Goal: Communication & Community: Answer question/provide support

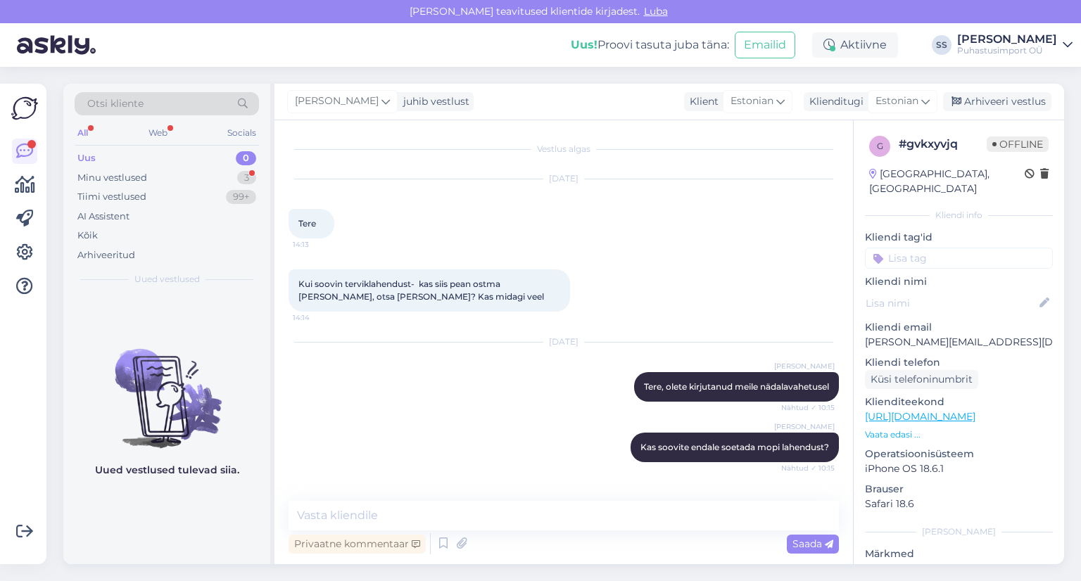
scroll to position [197, 0]
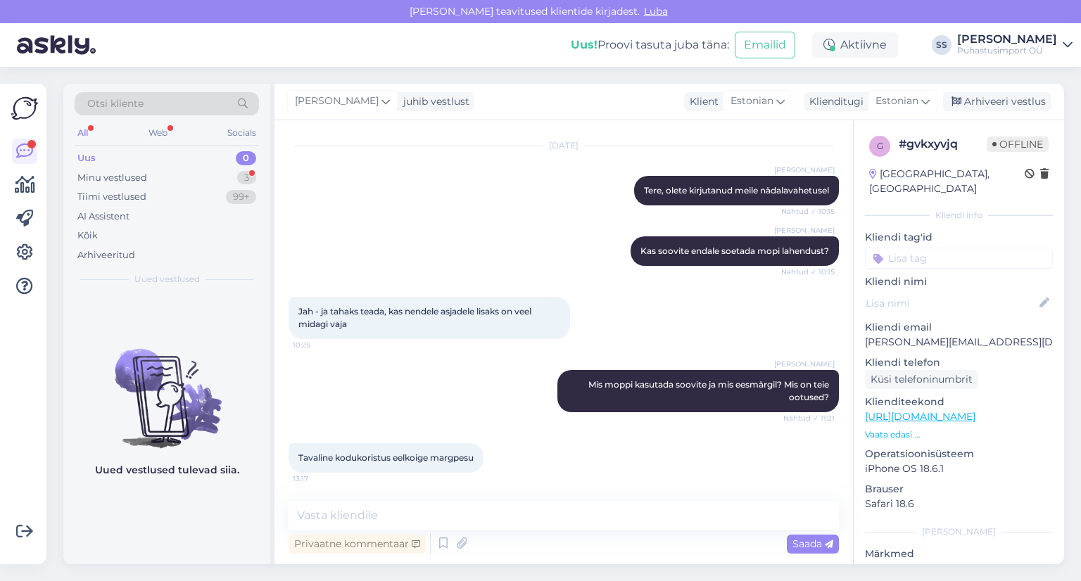
click at [107, 184] on div "Minu vestlused 3" at bounding box center [167, 178] width 184 height 20
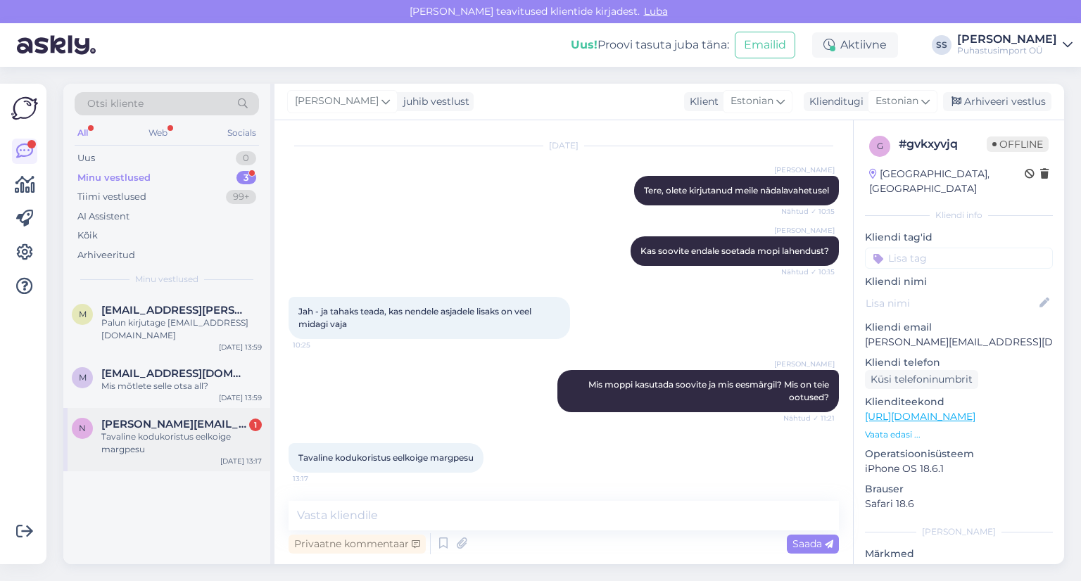
click at [198, 421] on span "[PERSON_NAME][EMAIL_ADDRESS][DOMAIN_NAME]" at bounding box center [174, 424] width 146 height 13
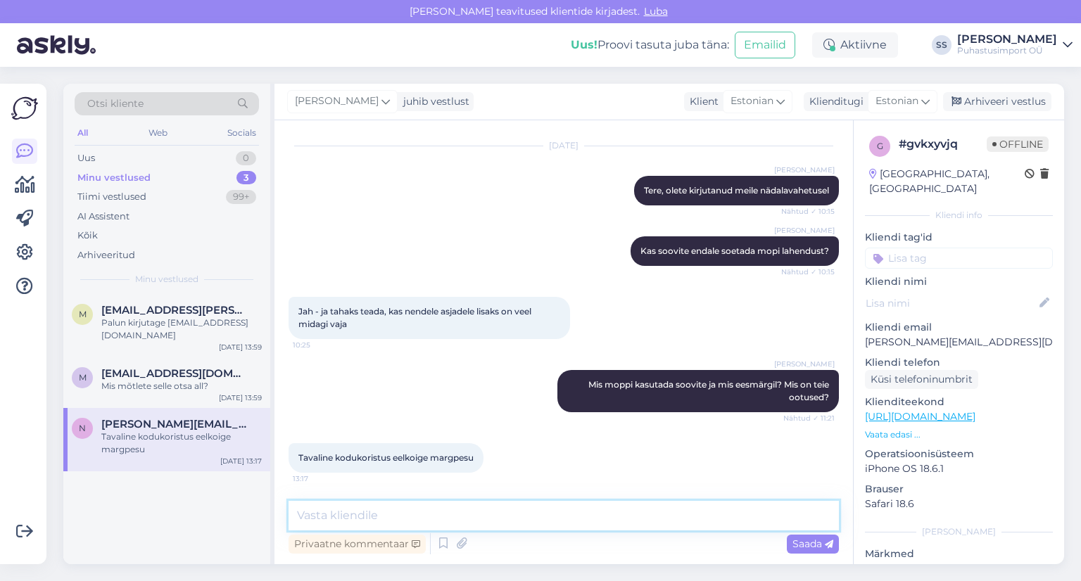
click at [457, 515] on textarea at bounding box center [563, 516] width 550 height 30
paste textarea "[URL][DOMAIN_NAME]"
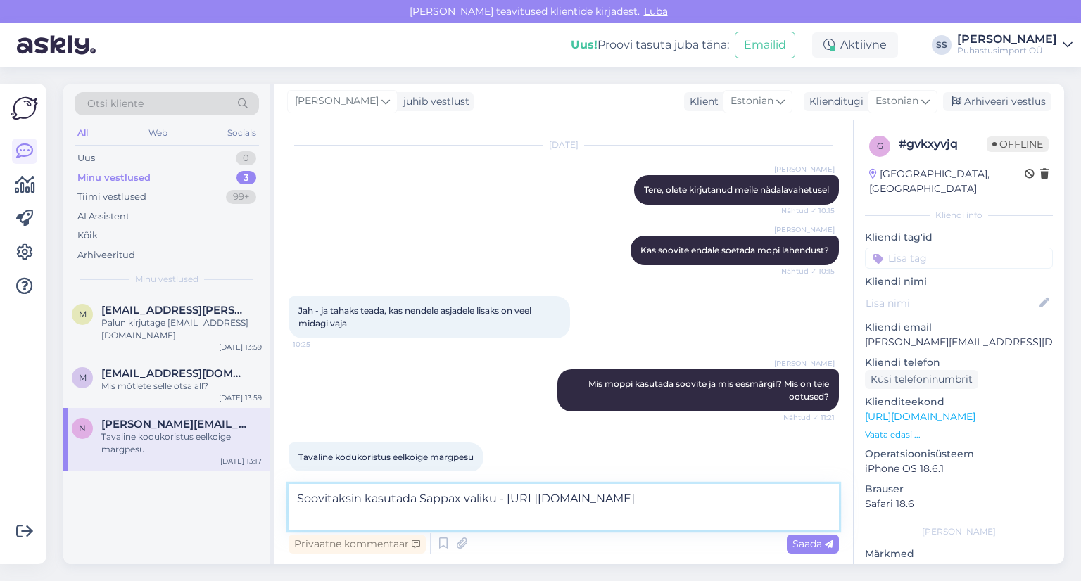
type textarea "Soovitaksin kasutada Sappax valiku - [URL][DOMAIN_NAME]"
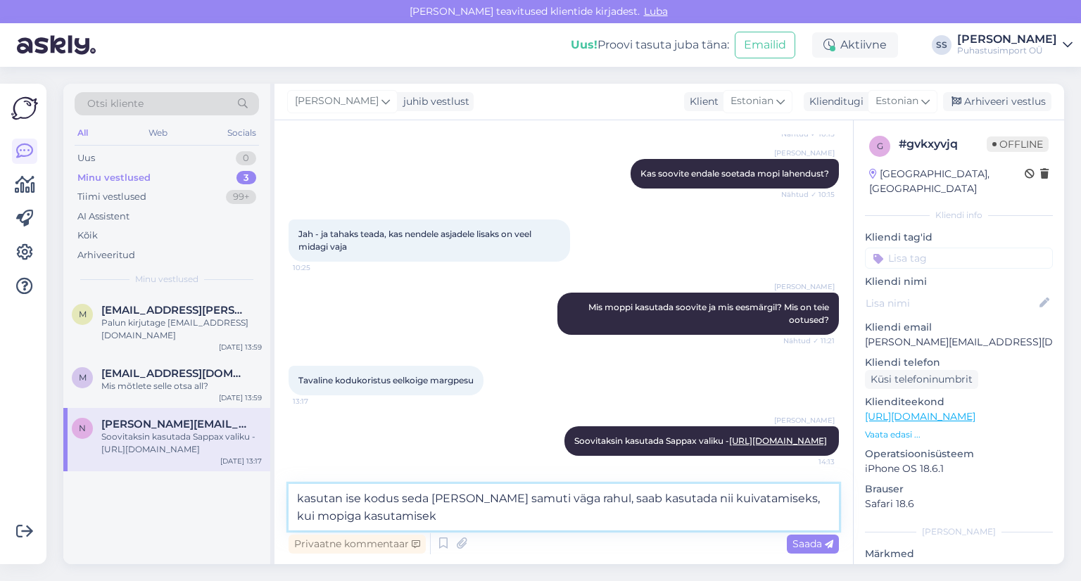
type textarea "kasutan ise kodus seda [PERSON_NAME] samuti väga rahul, saab kasutada nii kuiva…"
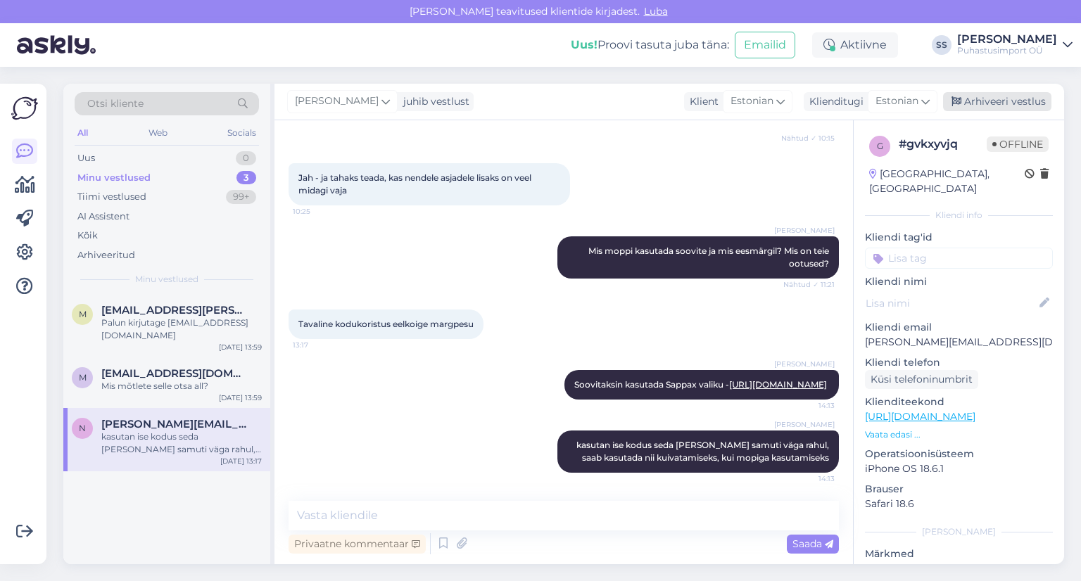
click at [1013, 101] on div "Arhiveeri vestlus" at bounding box center [997, 101] width 108 height 19
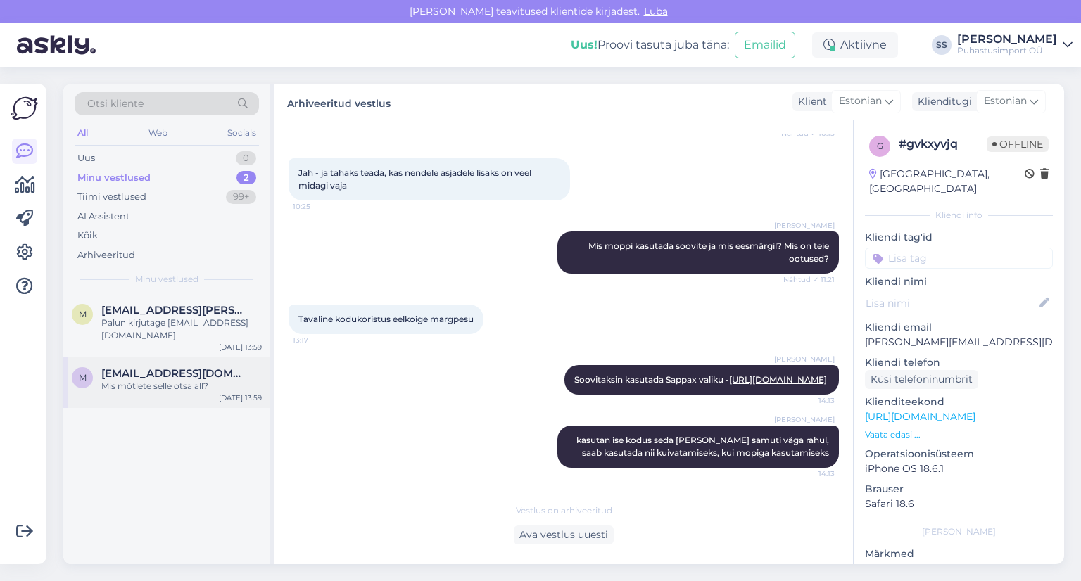
click at [164, 390] on div "Mis mõtlete selle otsa all?" at bounding box center [181, 386] width 160 height 13
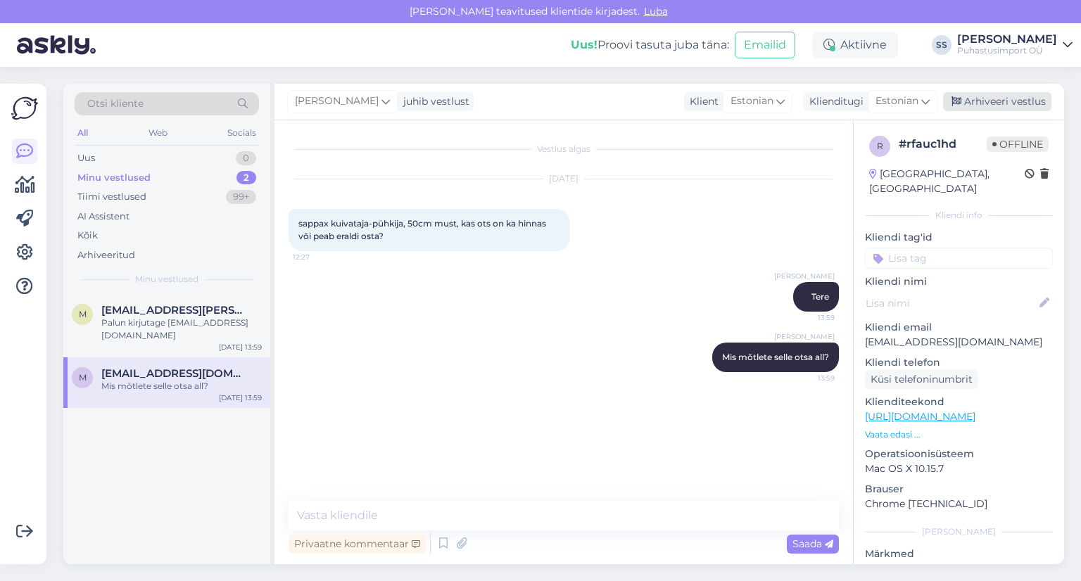
click at [1009, 95] on div "Arhiveeri vestlus" at bounding box center [997, 101] width 108 height 19
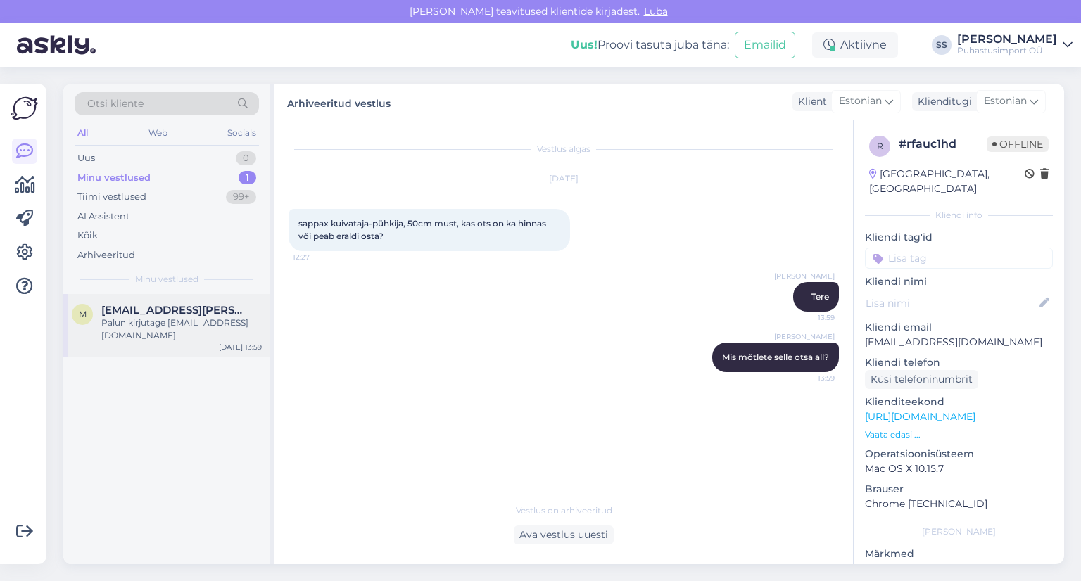
click at [83, 346] on div "m [EMAIL_ADDRESS][PERSON_NAME][DOMAIN_NAME] Palun kirjutage [EMAIL_ADDRESS][DOM…" at bounding box center [166, 325] width 207 height 63
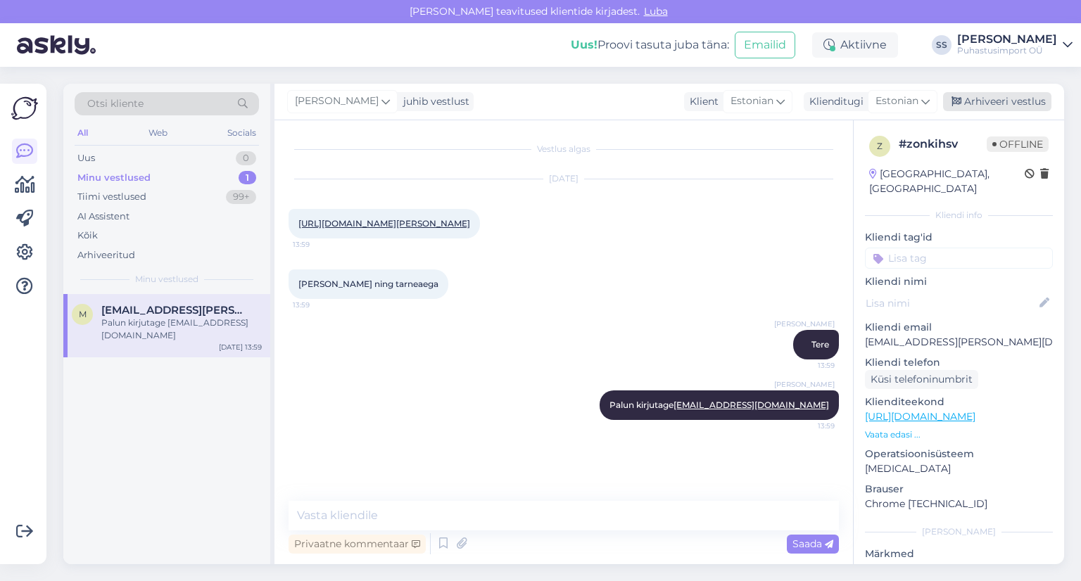
click at [955, 99] on icon at bounding box center [956, 102] width 10 height 10
